Goal: Task Accomplishment & Management: Complete application form

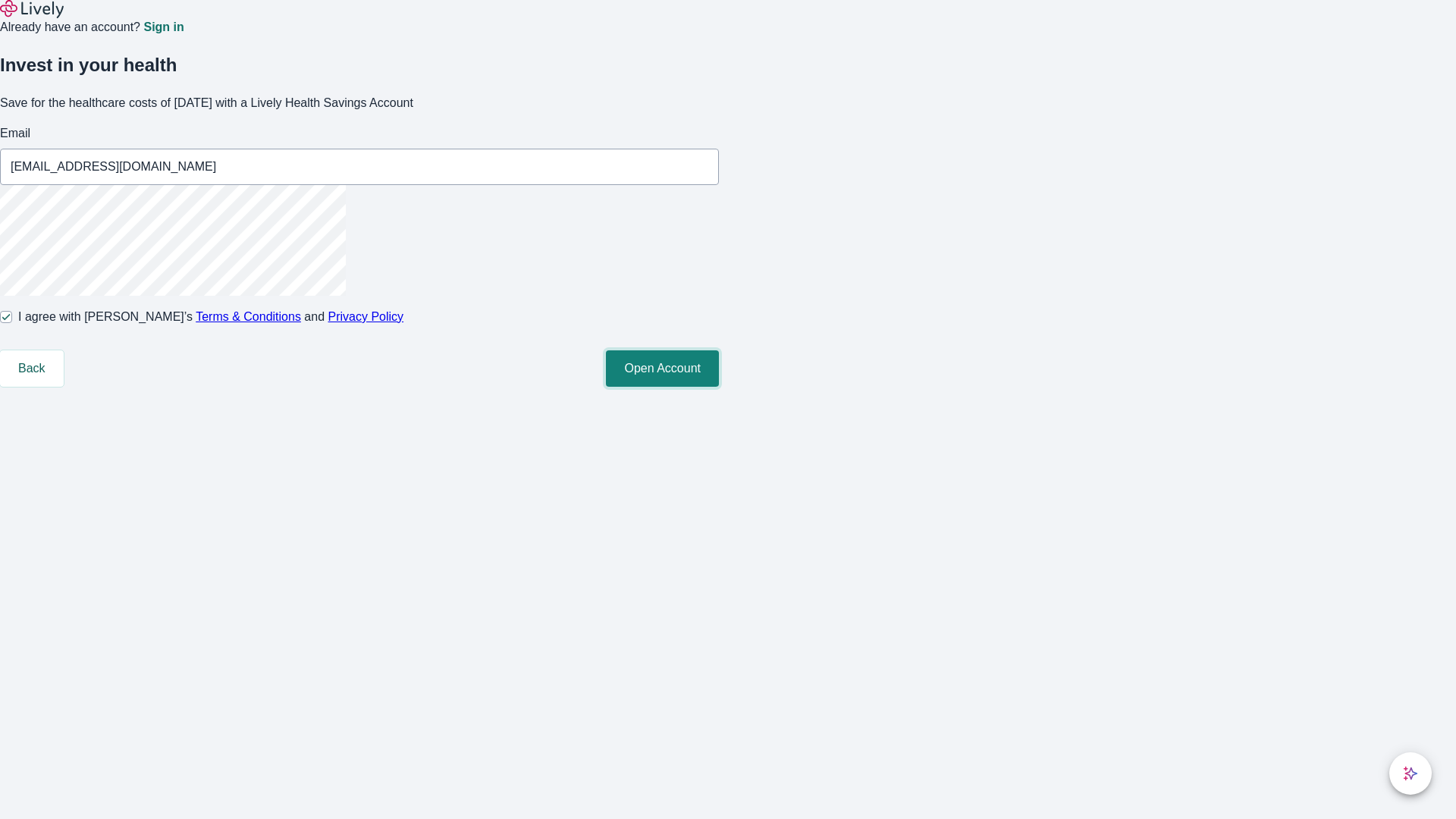
click at [719, 387] on button "Open Account" at bounding box center [662, 369] width 113 height 37
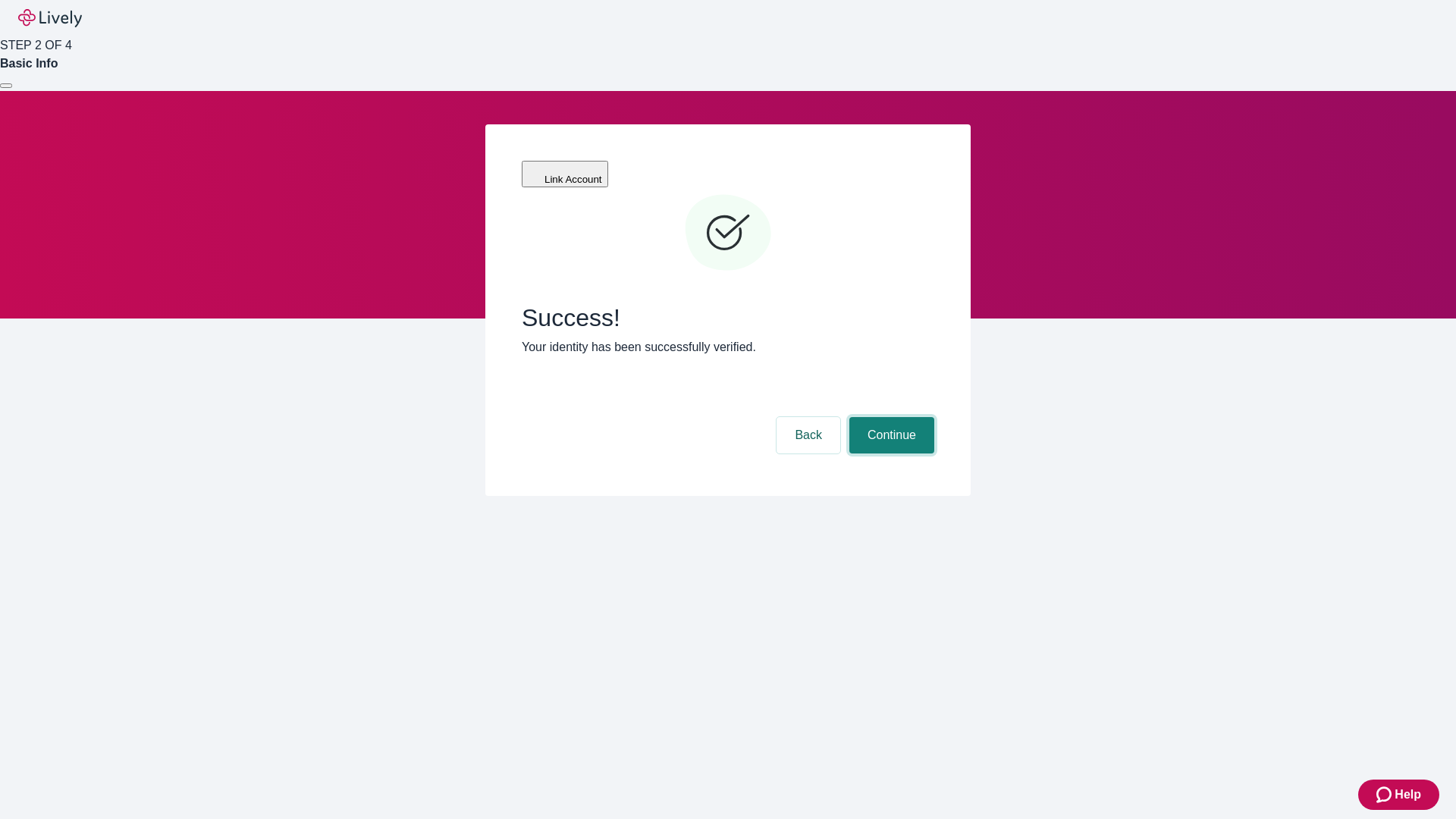
click at [890, 417] on button "Continue" at bounding box center [891, 436] width 85 height 37
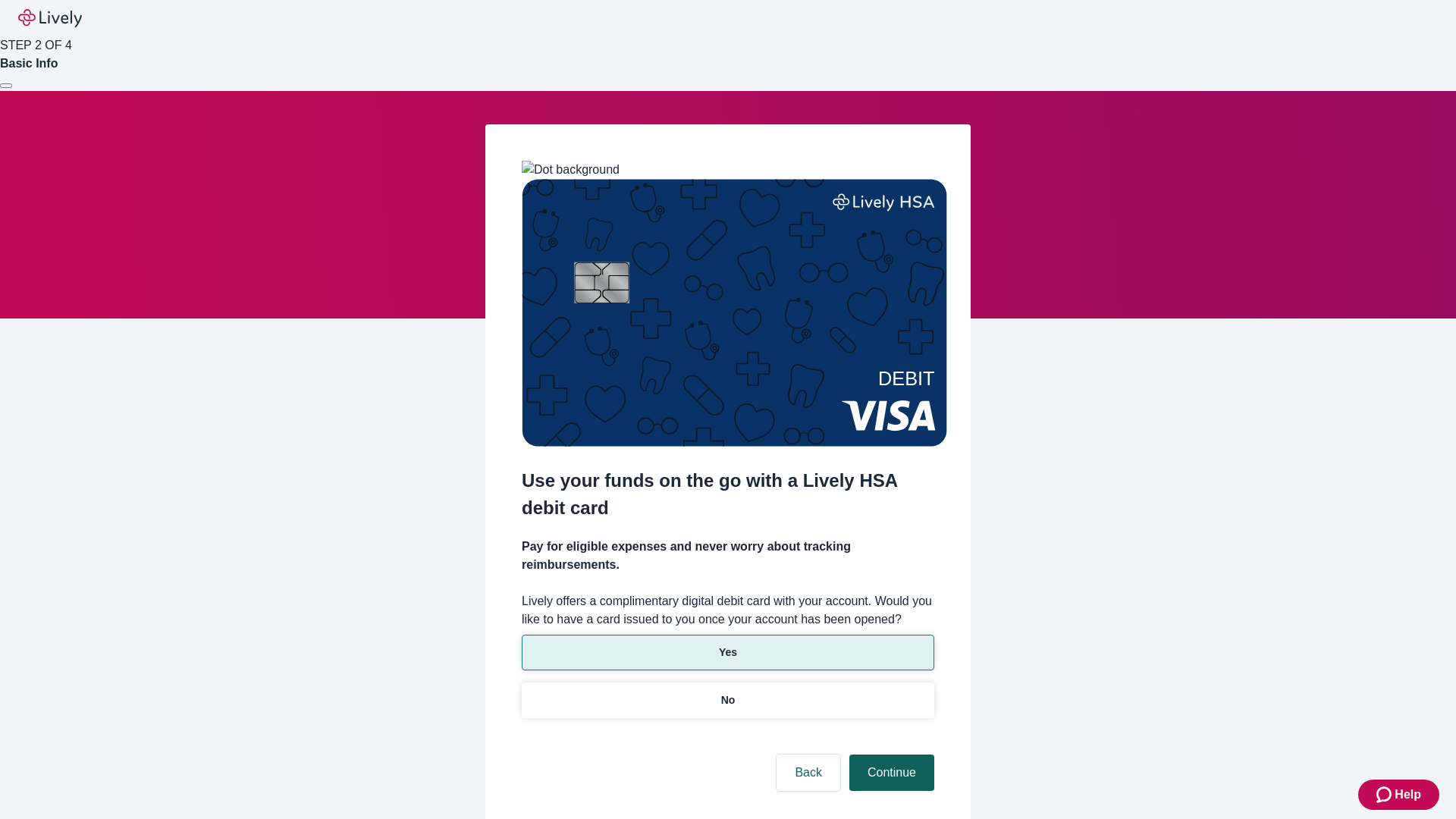
click at [728, 693] on p "No" at bounding box center [728, 701] width 14 height 16
click at [890, 755] on button "Continue" at bounding box center [891, 773] width 85 height 37
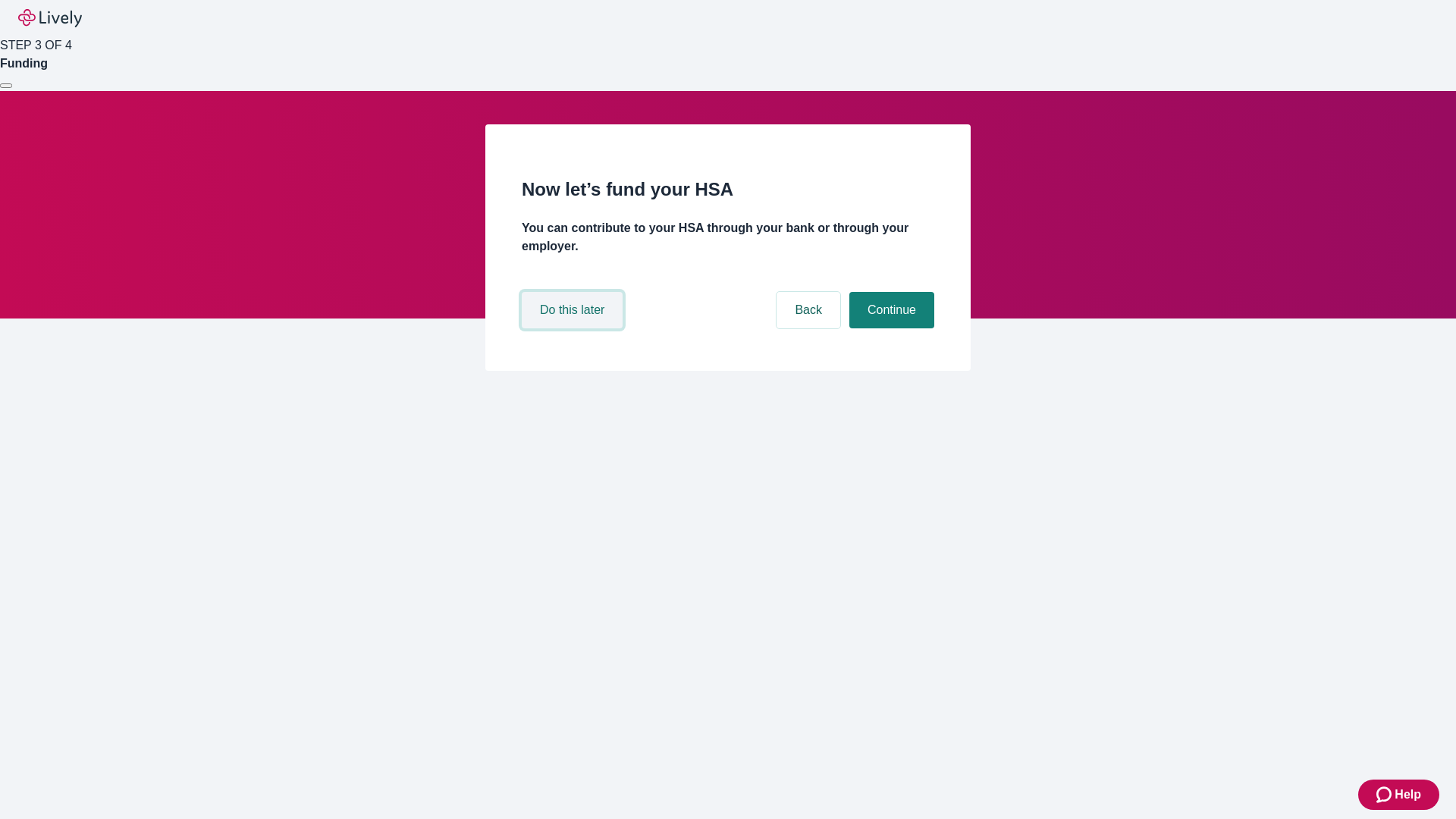
click at [574, 329] on button "Do this later" at bounding box center [572, 310] width 101 height 37
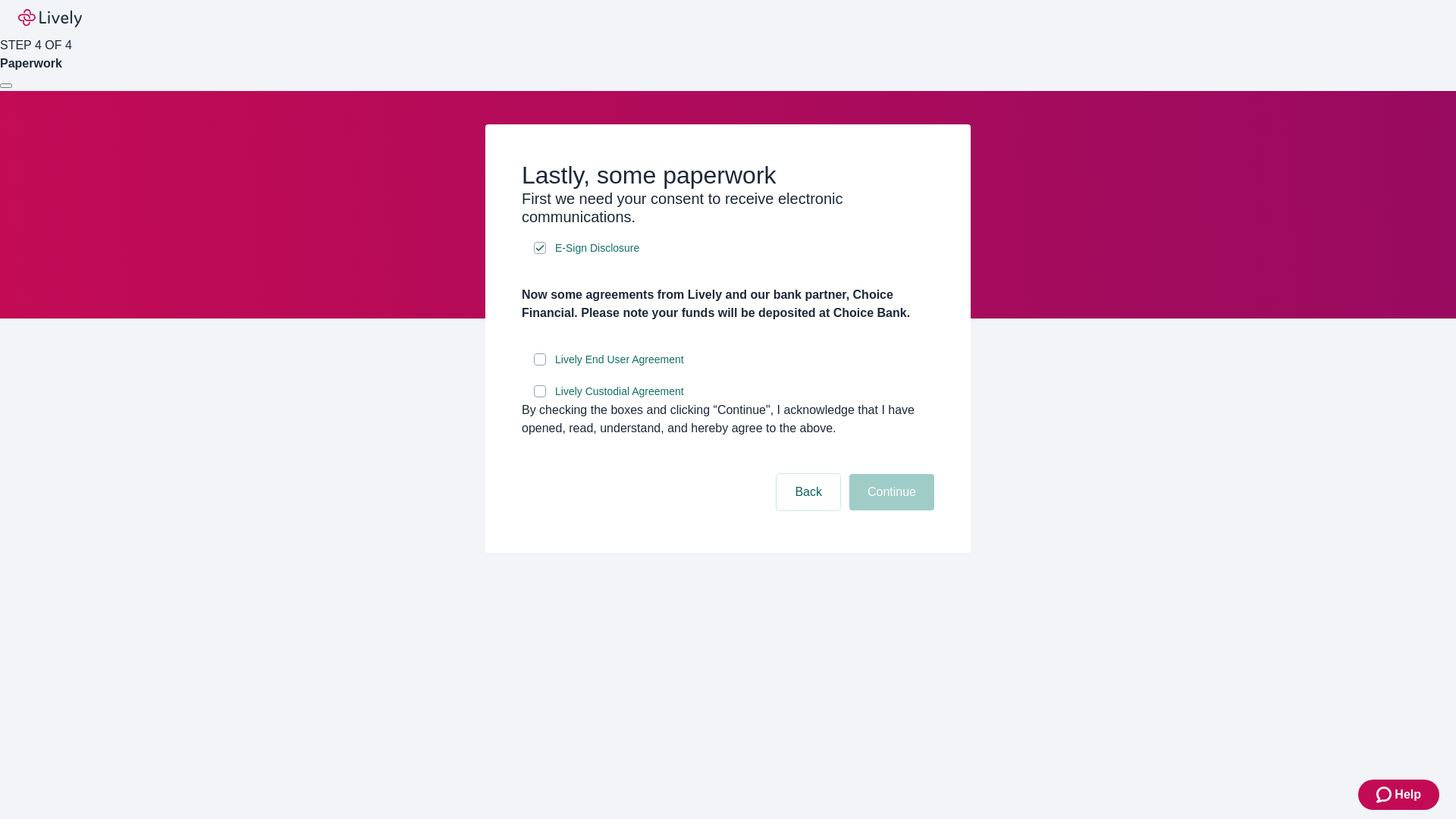
click at [540, 366] on input "Lively End User Agreement" at bounding box center [540, 360] width 12 height 12
checkbox input "true"
click at [540, 397] on input "Lively Custodial Agreement" at bounding box center [540, 391] width 12 height 12
checkbox input "true"
click at [890, 510] on button "Continue" at bounding box center [891, 493] width 85 height 37
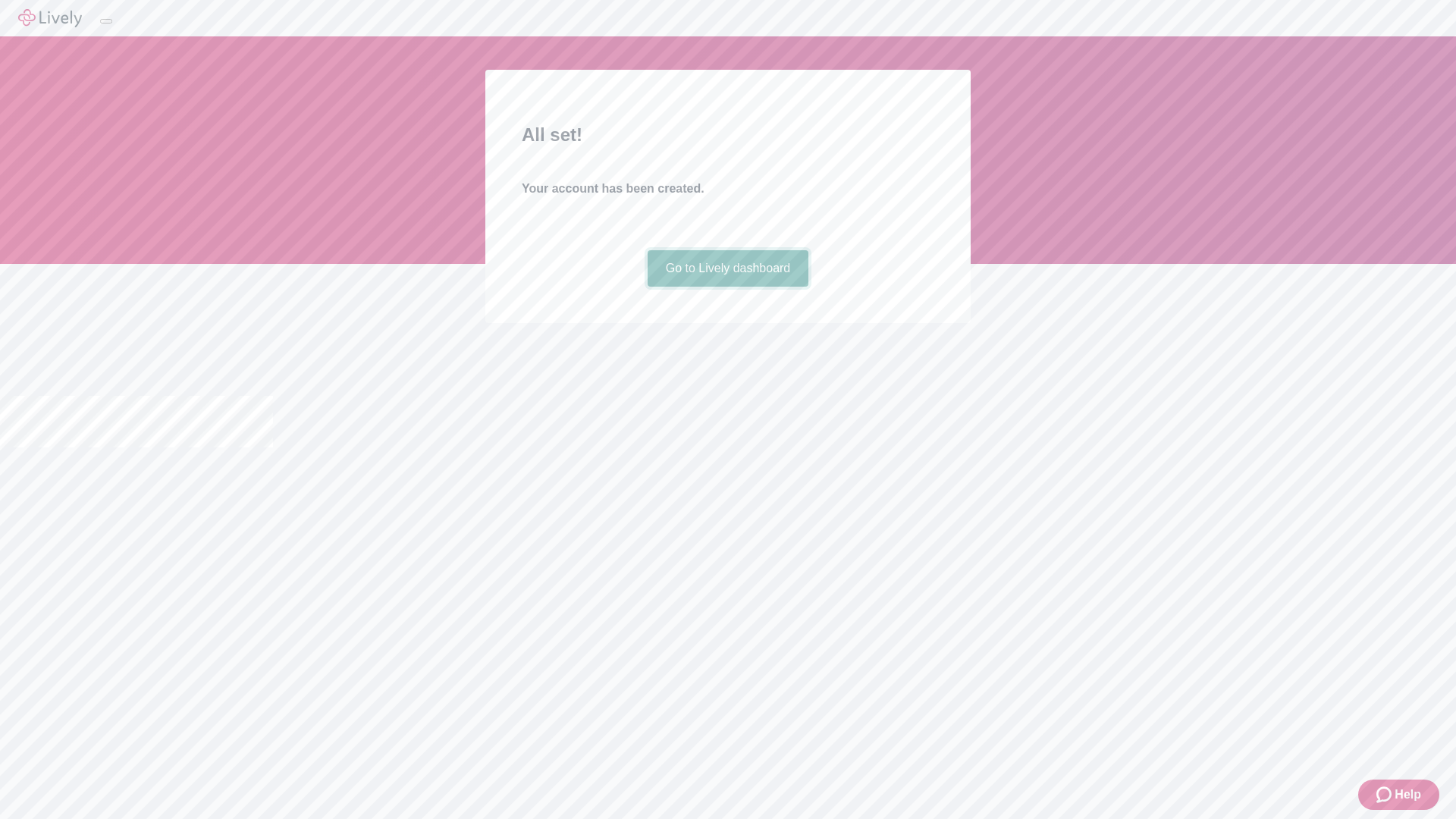
click at [728, 287] on link "Go to Lively dashboard" at bounding box center [728, 268] width 161 height 37
